Goal: Find contact information: Find contact information

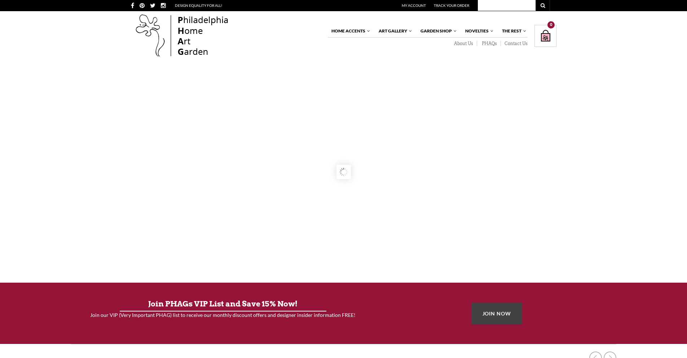
scroll to position [587, 0]
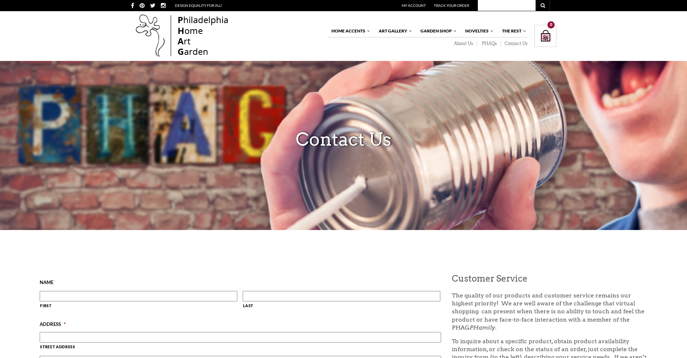
scroll to position [401, 0]
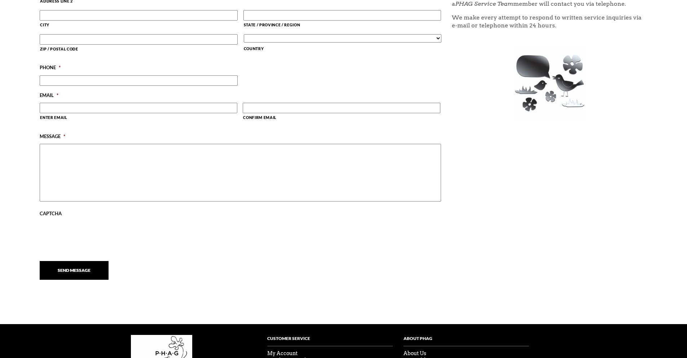
scroll to position [401, 0]
